Goal: Task Accomplishment & Management: Manage account settings

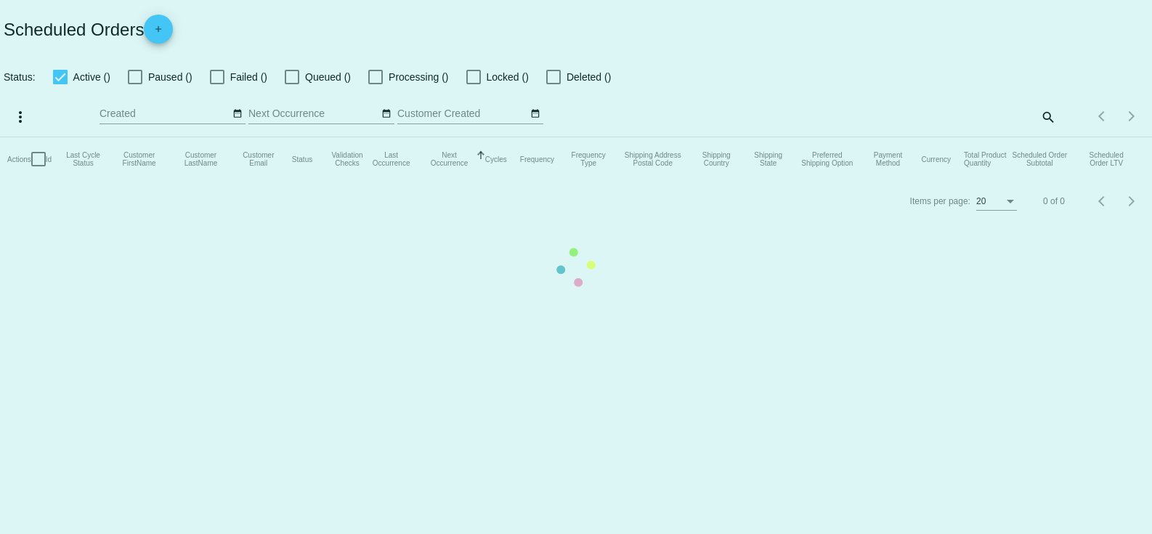
checkbox input "true"
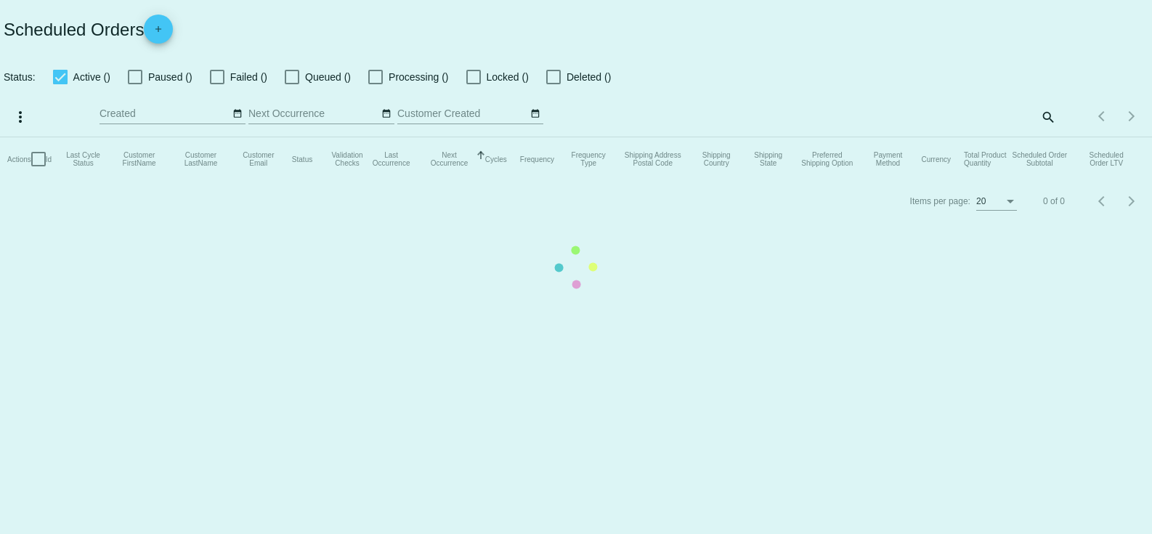
checkbox input "true"
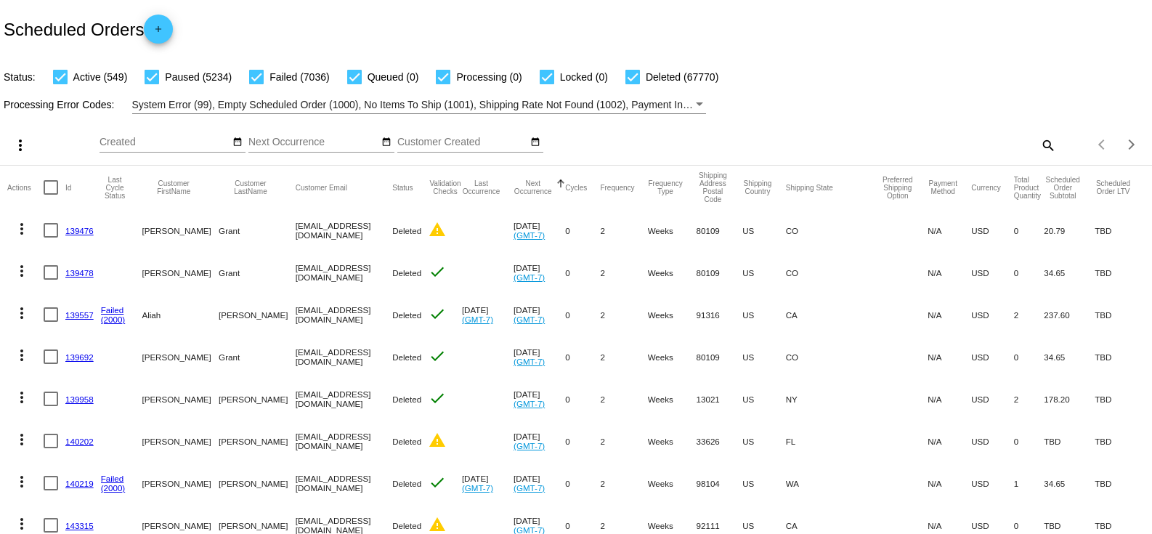
click at [1039, 146] on mat-icon "search" at bounding box center [1047, 145] width 17 height 23
click at [966, 137] on input "Search" at bounding box center [913, 143] width 287 height 12
paste input "[EMAIL_ADDRESS][DOMAIN_NAME]"
type input "[EMAIL_ADDRESS][DOMAIN_NAME]"
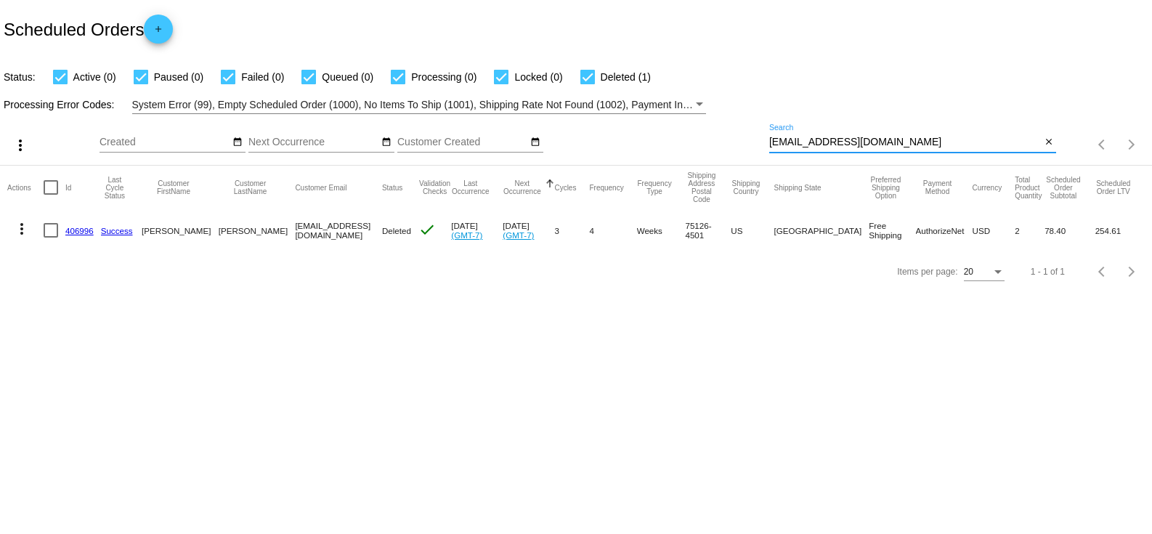
drag, startPoint x: 79, startPoint y: 230, endPoint x: 209, endPoint y: 251, distance: 131.2
click at [79, 230] on link "406996" at bounding box center [79, 230] width 28 height 9
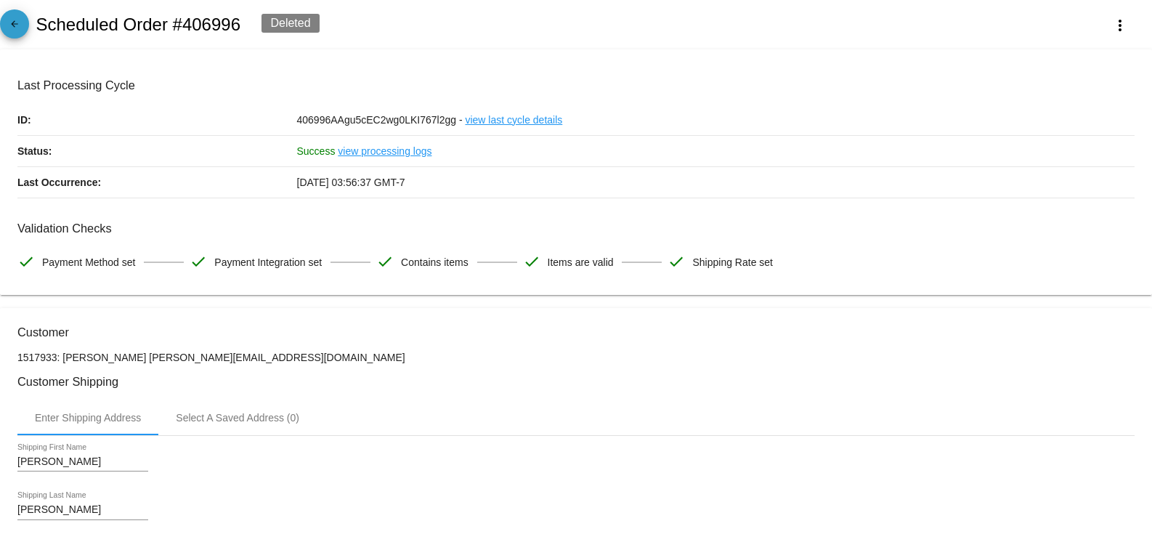
click at [17, 19] on mat-icon "arrow_back" at bounding box center [14, 27] width 17 height 17
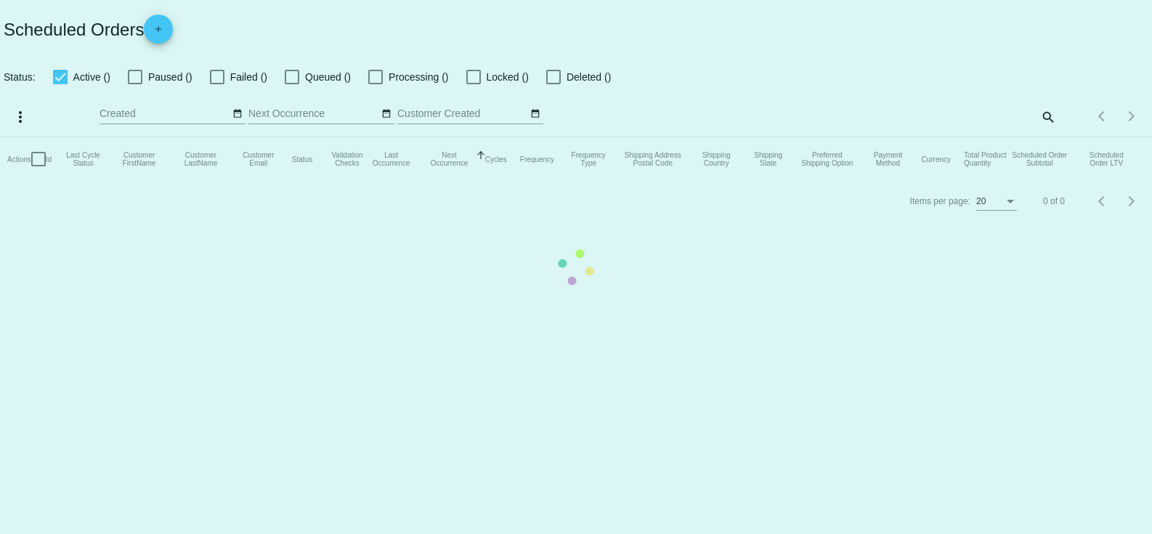
checkbox input "true"
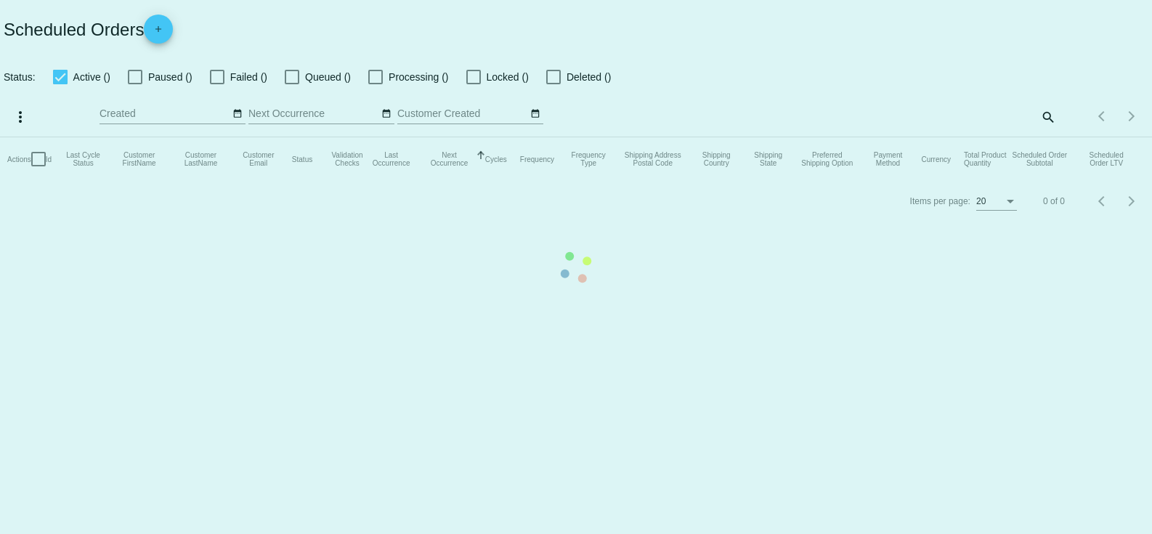
checkbox input "true"
